Goal: Task Accomplishment & Management: Manage account settings

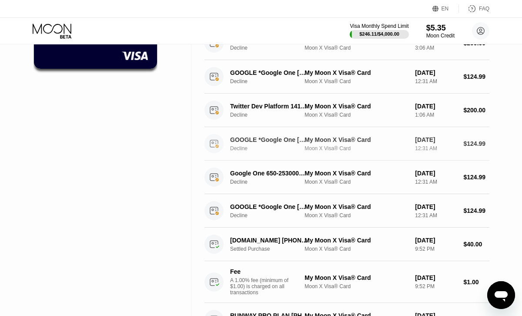
scroll to position [202, 0]
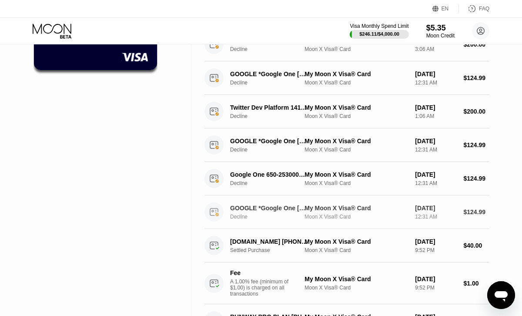
click at [372, 211] on div "My Moon X Visa® Card" at bounding box center [357, 207] width 104 height 7
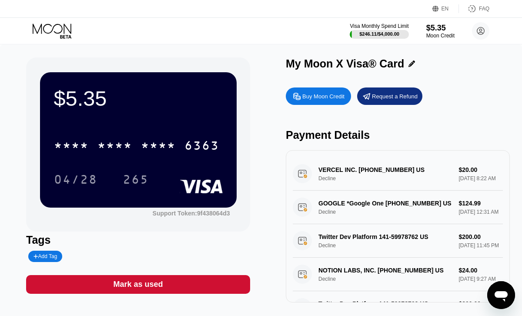
scroll to position [2, 0]
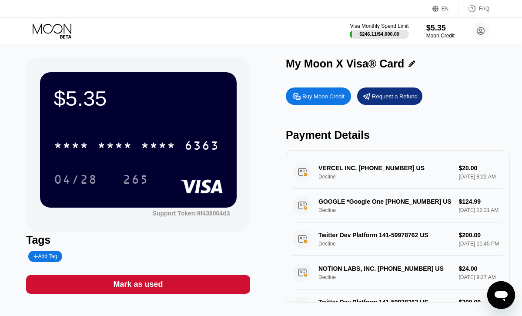
click at [51, 32] on icon at bounding box center [53, 30] width 40 height 15
